Goal: Information Seeking & Learning: Learn about a topic

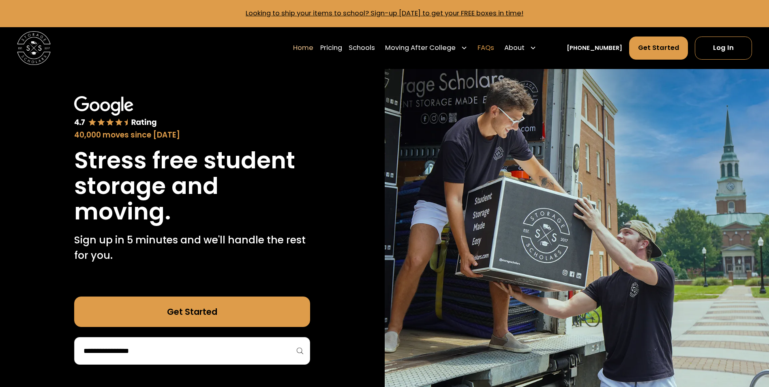
click at [494, 47] on link "FAQs" at bounding box center [486, 48] width 17 height 24
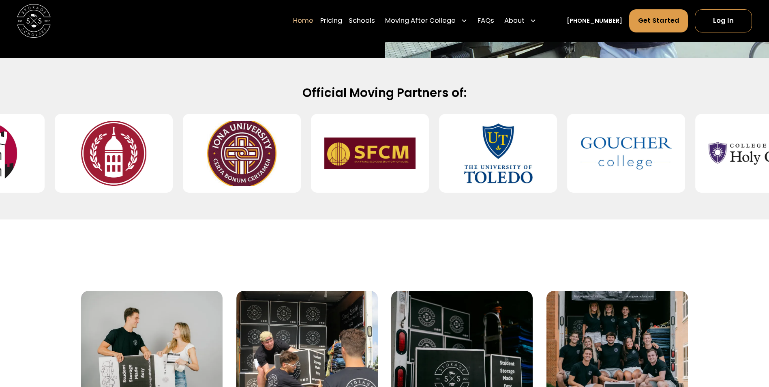
scroll to position [334, 0]
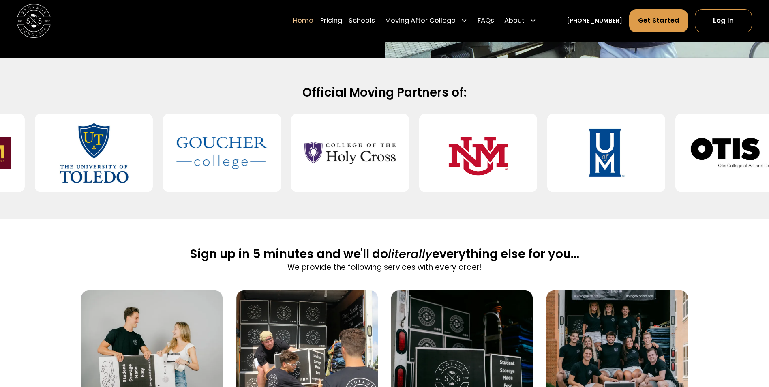
click at [508, 226] on div "Sign up in 5 minutes and we'll do literally everything else for you... We provi…" at bounding box center [384, 373] width 607 height 308
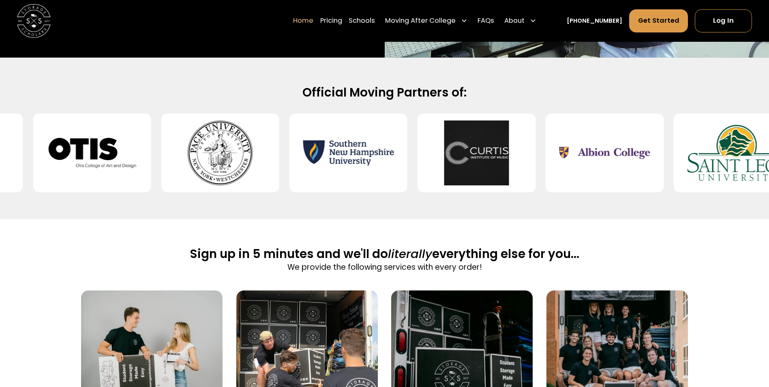
click at [586, 214] on div "Official Moving Partners of:" at bounding box center [384, 138] width 769 height 161
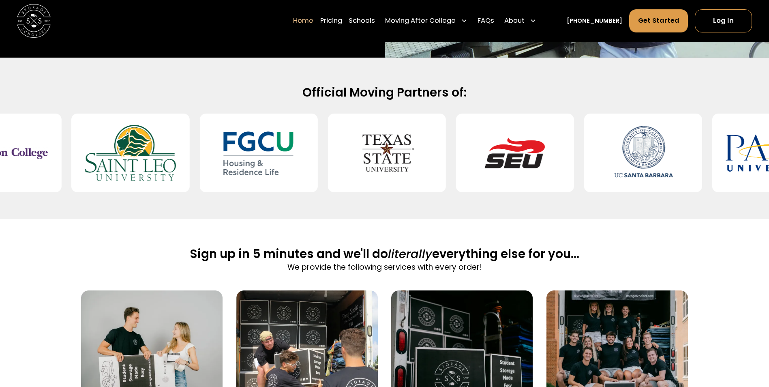
click at [586, 203] on div "Official Moving Partners of:" at bounding box center [384, 138] width 769 height 161
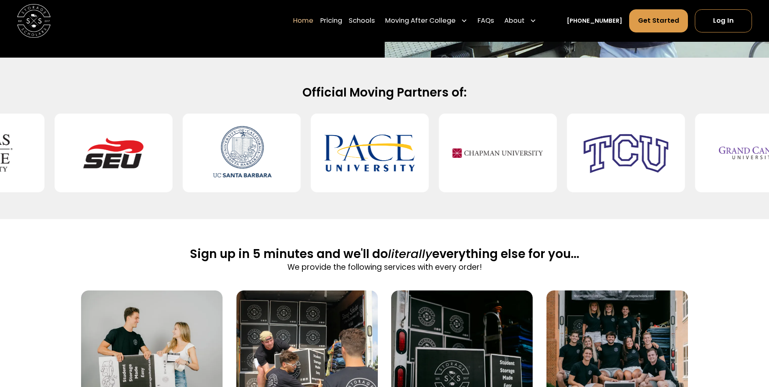
click at [586, 203] on div "Official Moving Partners of:" at bounding box center [384, 138] width 769 height 161
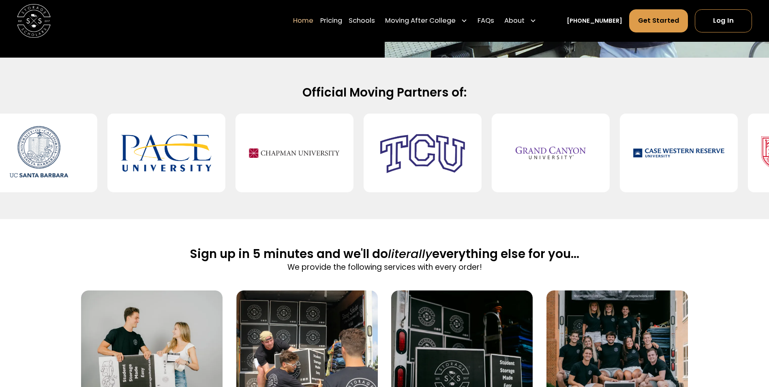
click at [586, 203] on div "Official Moving Partners of:" at bounding box center [384, 138] width 769 height 161
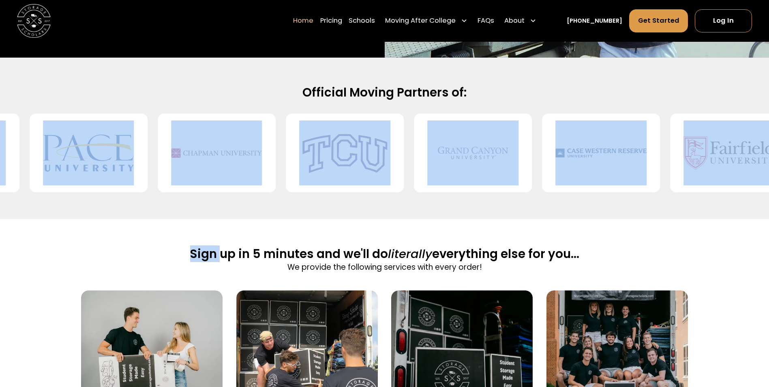
click at [586, 203] on div "Official Moving Partners of:" at bounding box center [384, 138] width 769 height 161
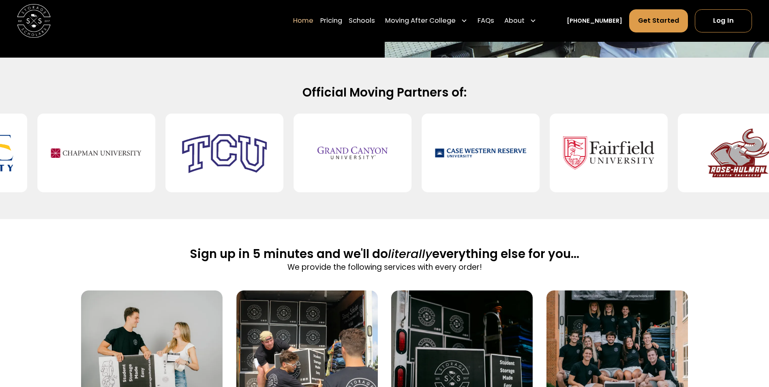
click at [351, 82] on div "Official Moving Partners of:" at bounding box center [384, 138] width 769 height 161
